Goal: Ask a question: Seek information or help from site administrators or community

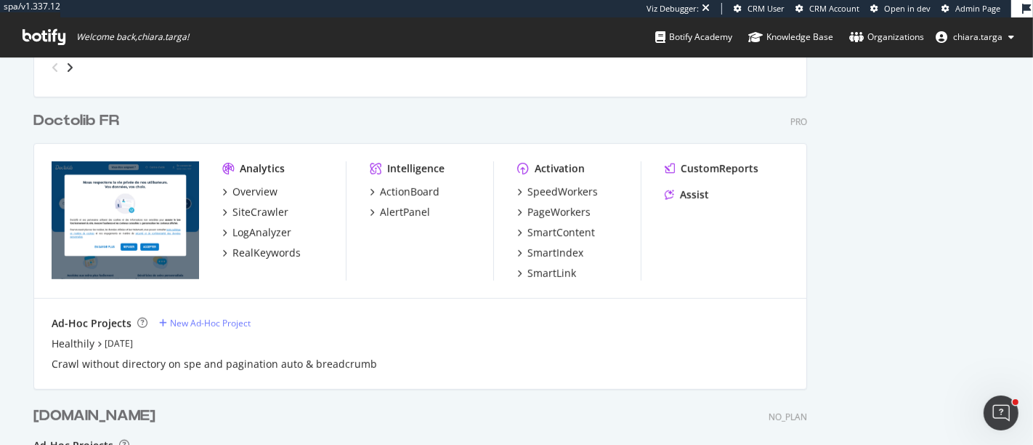
scroll to position [700, 0]
click at [706, 172] on div "CustomReports" at bounding box center [720, 168] width 78 height 15
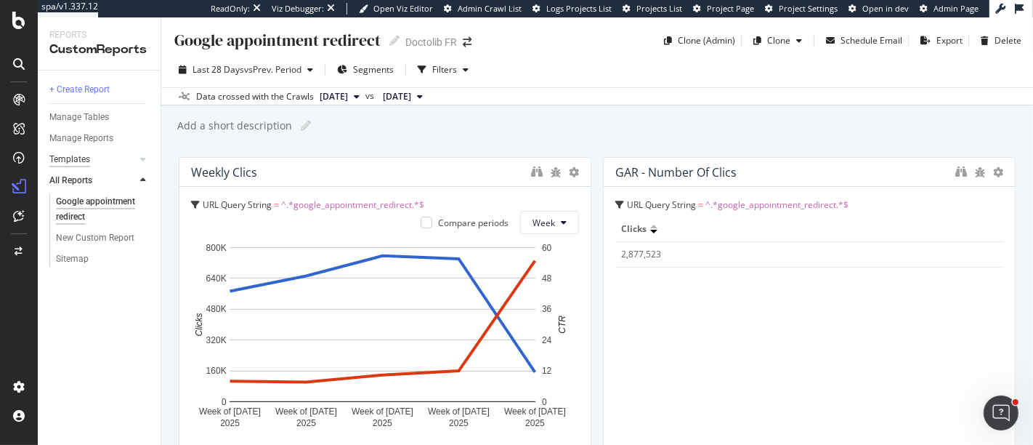
click at [83, 166] on div "Templates" at bounding box center [69, 159] width 41 height 15
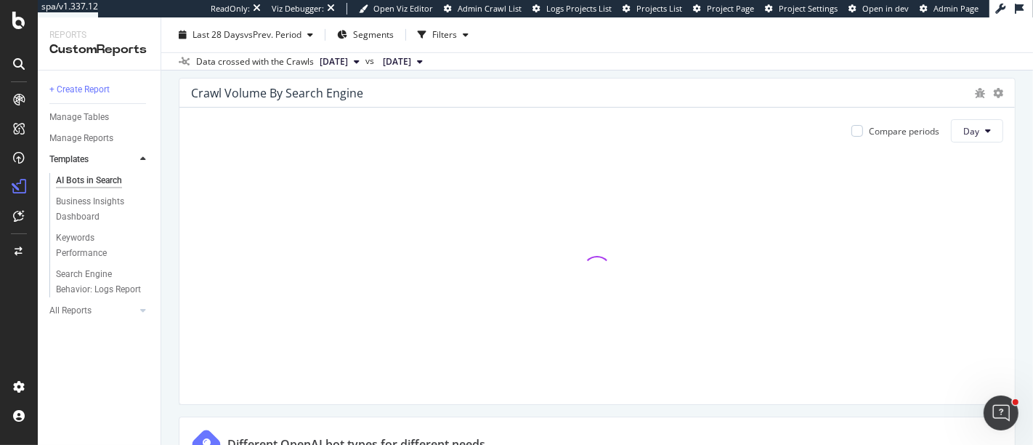
scroll to position [702, 0]
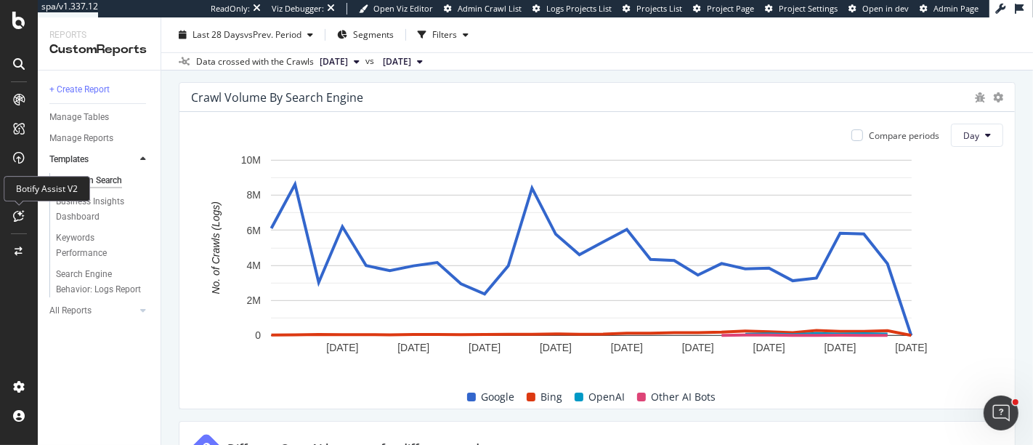
click at [17, 218] on icon at bounding box center [19, 216] width 11 height 12
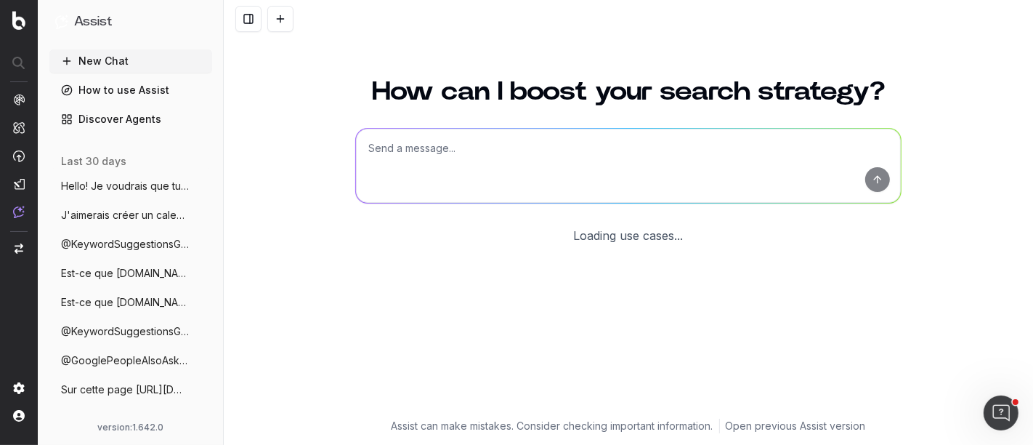
scroll to position [105, 0]
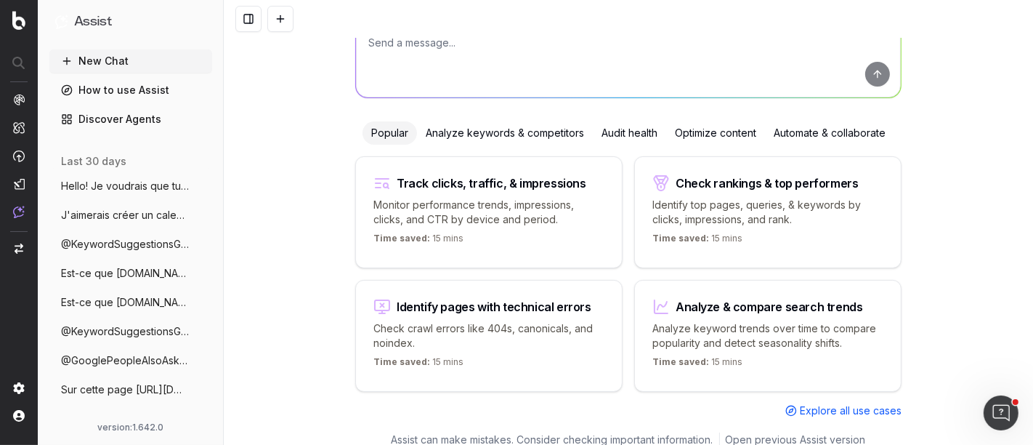
click at [126, 214] on span "J'aimerais créer un calendrier éditorial" at bounding box center [125, 215] width 128 height 15
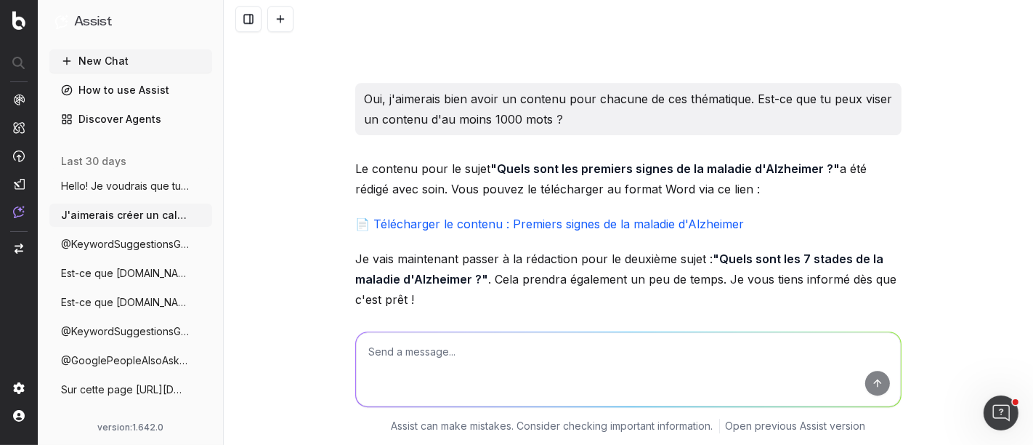
scroll to position [3481, 0]
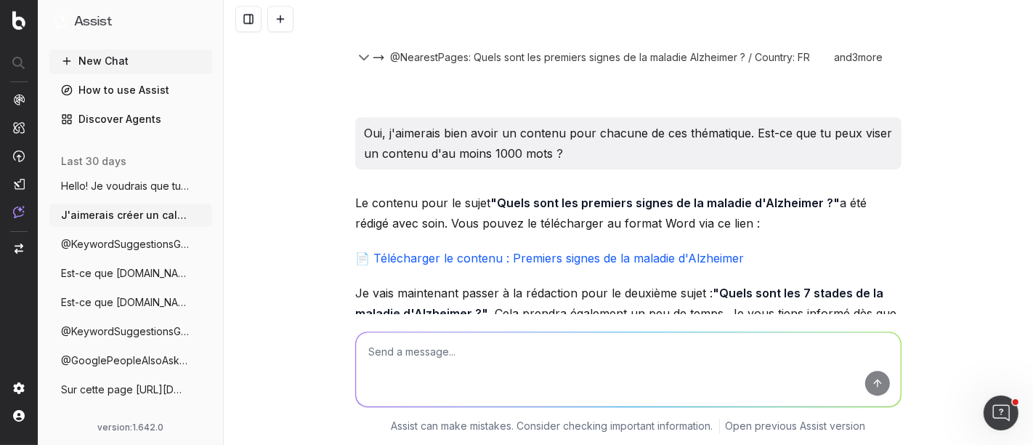
click at [113, 191] on span "Hello! Je voudrais que tu analyses l'ens" at bounding box center [125, 186] width 128 height 15
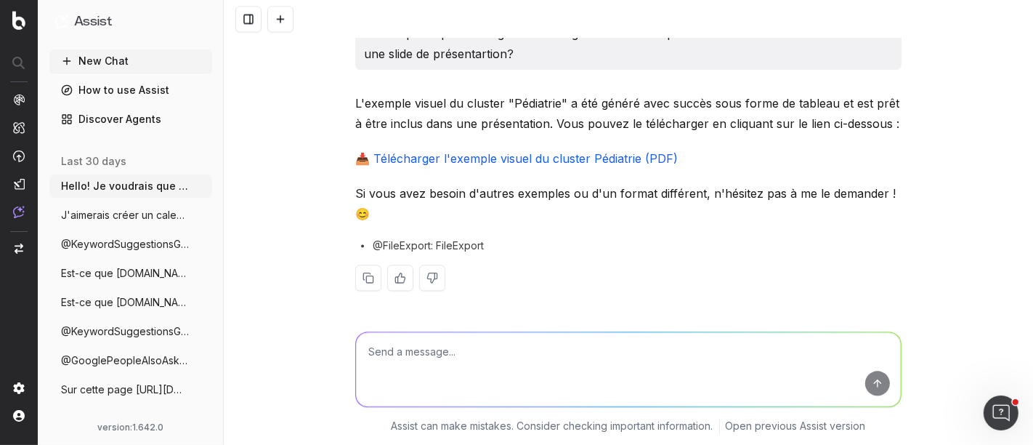
scroll to position [2836, 0]
click at [107, 273] on span "Est-ce que [DOMAIN_NAME] se positionne sur" at bounding box center [125, 273] width 128 height 15
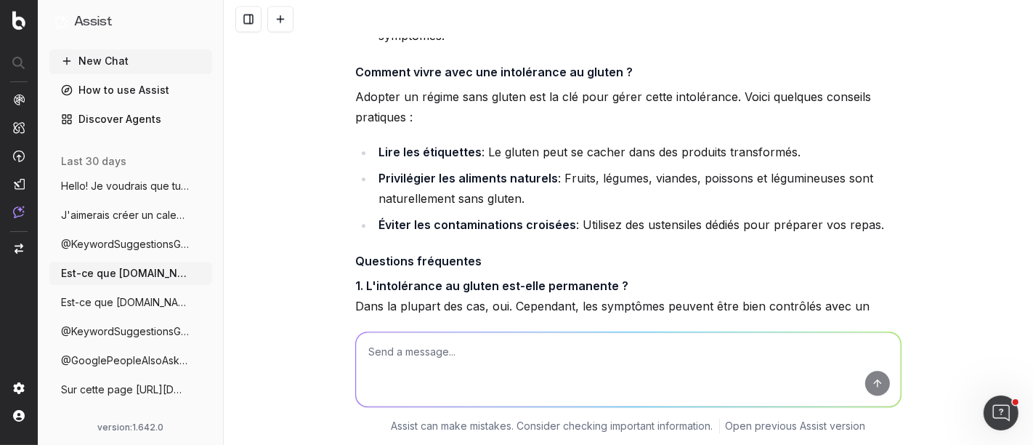
click at [107, 301] on span "Est-ce que [DOMAIN_NAME] se positionne sur" at bounding box center [125, 302] width 128 height 15
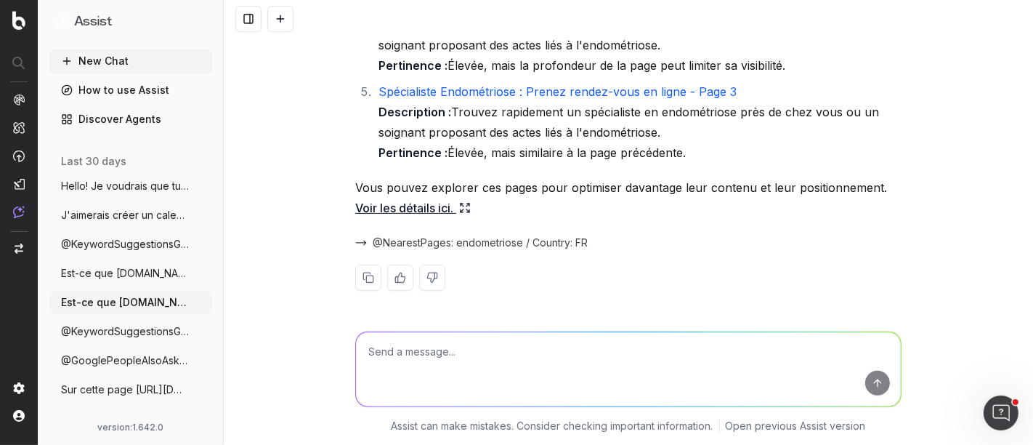
scroll to position [455, 0]
click at [128, 245] on span "@KeywordSuggestionsGoogleAdsPlanner quel" at bounding box center [125, 244] width 128 height 15
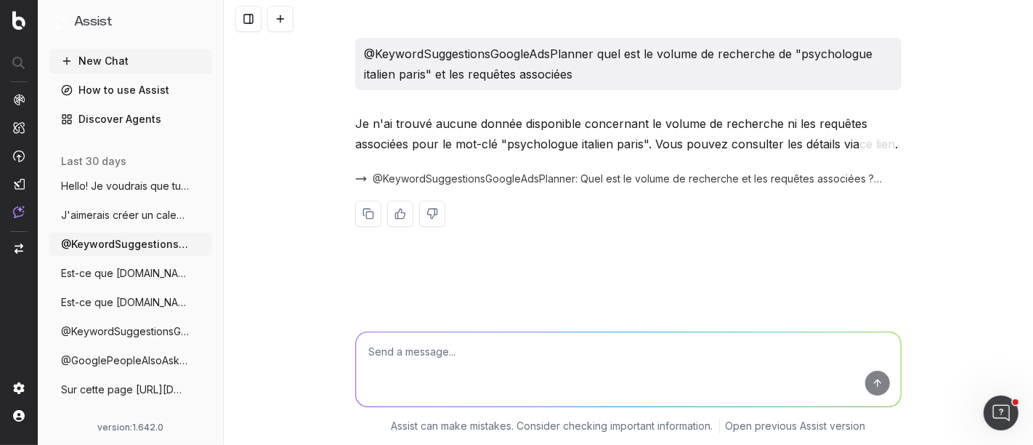
click at [111, 339] on button "@KeywordSuggestionsGoogleAdsPlanner est-" at bounding box center [130, 331] width 163 height 23
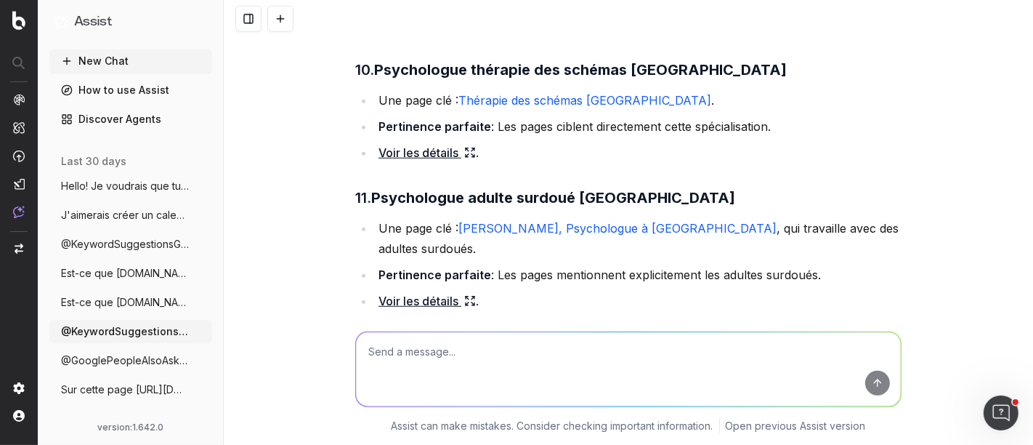
scroll to position [1, 0]
click at [109, 350] on button "@GooglePeopleAlsoAsk quelles sont les qu" at bounding box center [130, 358] width 163 height 23
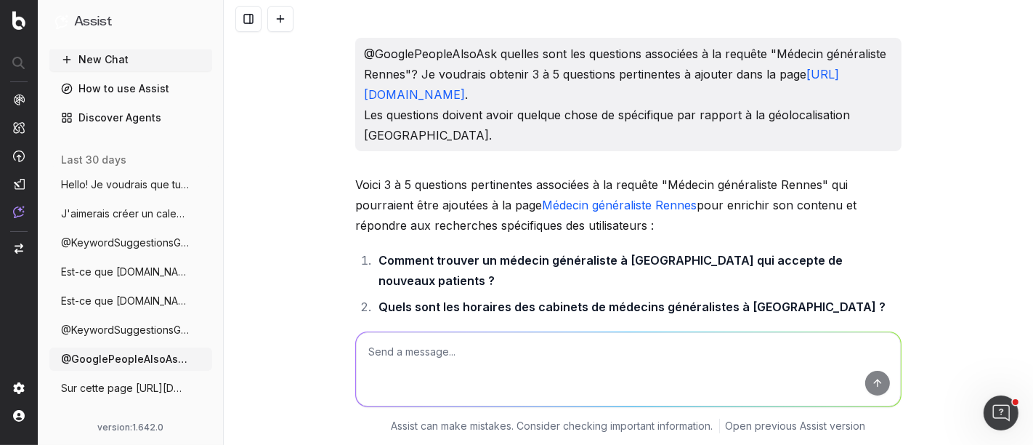
click at [114, 333] on span "@KeywordSuggestionsGoogleAdsPlanner est-" at bounding box center [125, 330] width 128 height 15
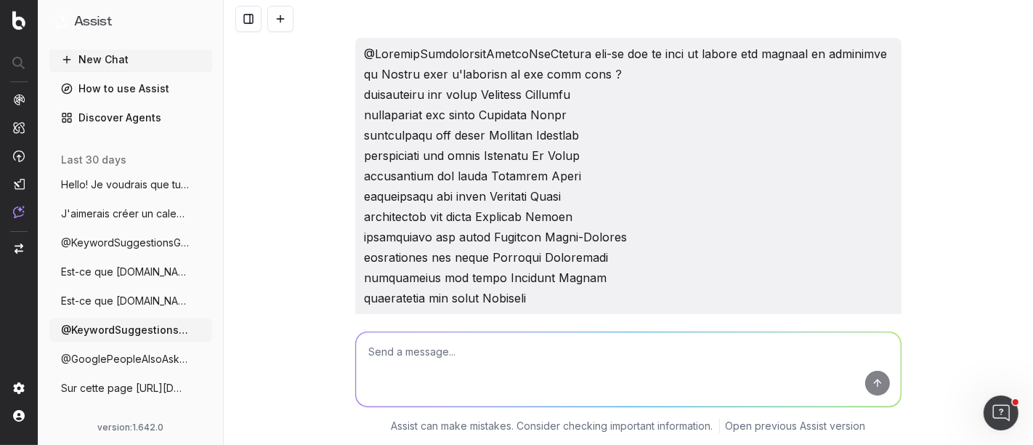
click at [196, 329] on icon "button" at bounding box center [202, 330] width 12 height 12
click at [283, 333] on icon at bounding box center [280, 330] width 7 height 8
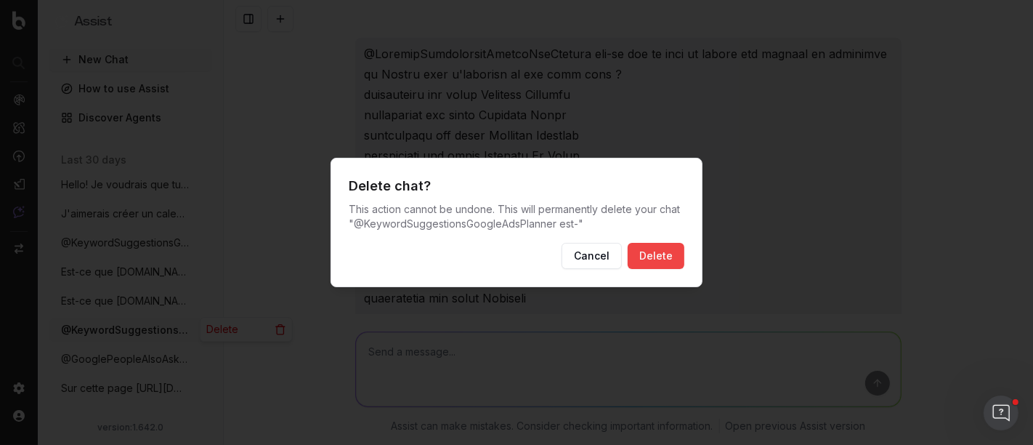
click at [658, 246] on button "Delete" at bounding box center [656, 256] width 57 height 26
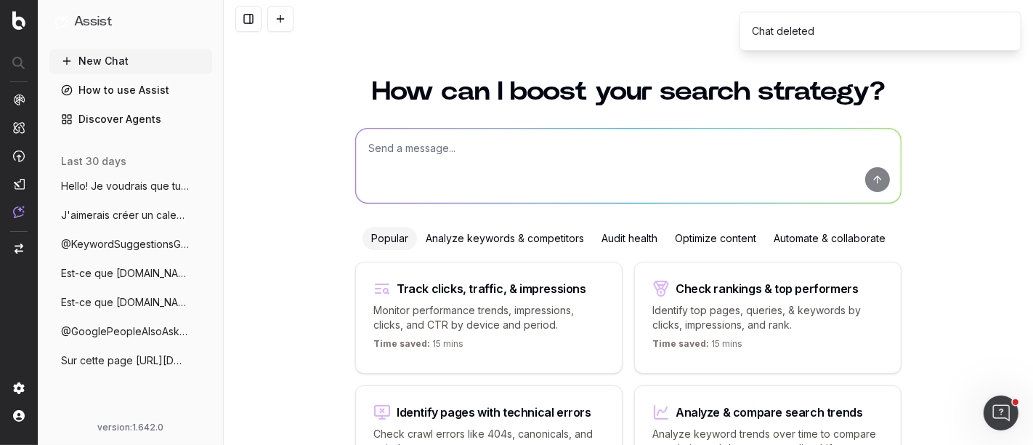
click at [145, 275] on span "Est-ce que [DOMAIN_NAME] se positionne sur" at bounding box center [125, 273] width 128 height 15
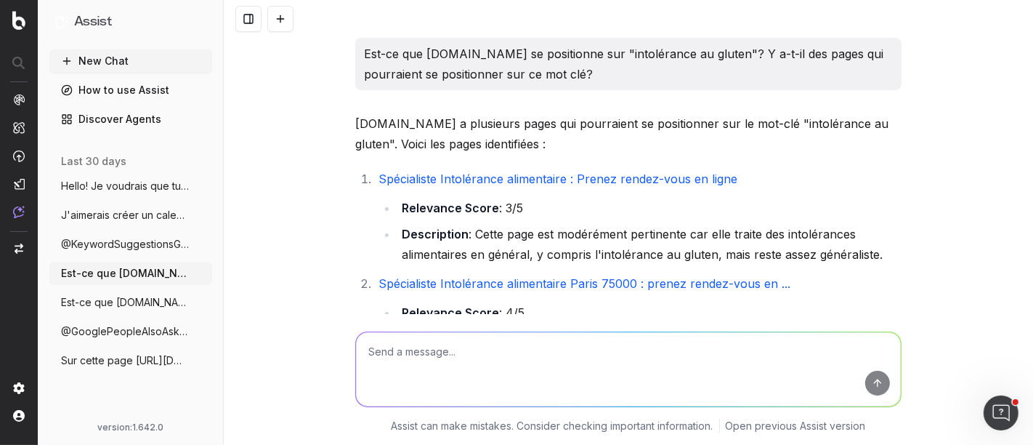
click at [129, 328] on span "@GooglePeopleAlsoAsk quelles sont les qu" at bounding box center [125, 331] width 128 height 15
